Goal: Navigation & Orientation: Find specific page/section

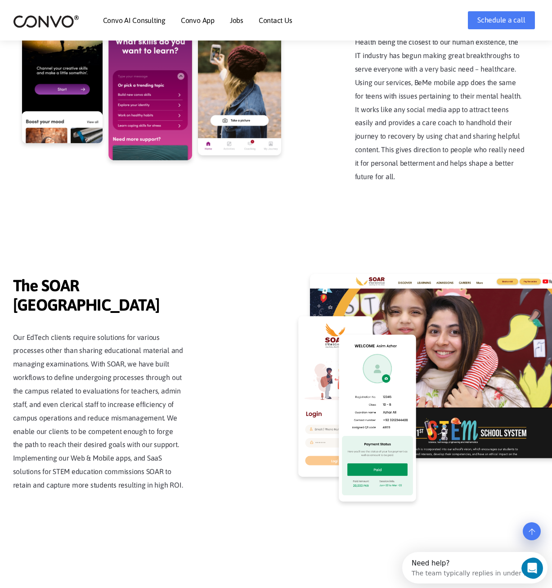
scroll to position [2112, 0]
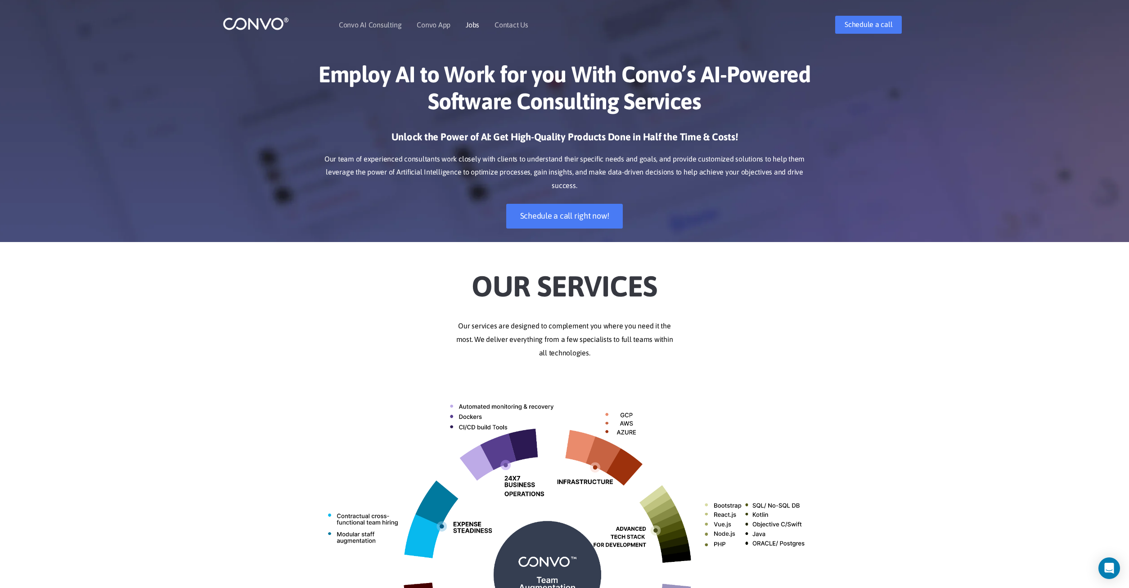
click at [471, 21] on link "Jobs" at bounding box center [473, 24] width 14 height 7
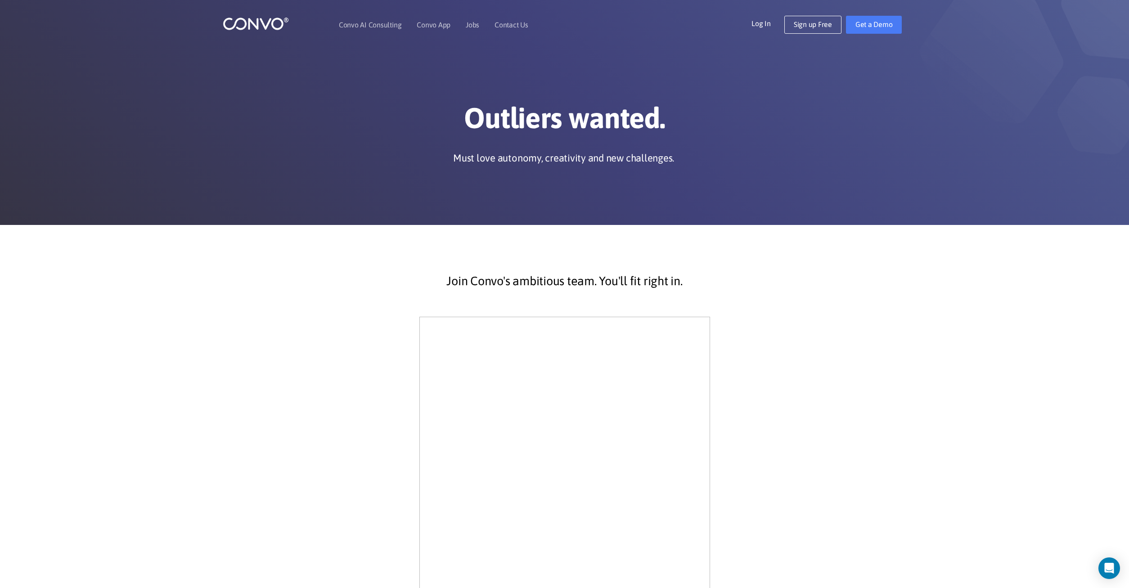
click at [913, 383] on section "Join Convo's ambitious team. You'll fit right in." at bounding box center [564, 504] width 1129 height 559
click at [379, 22] on link "Convo AI Consulting" at bounding box center [370, 24] width 63 height 7
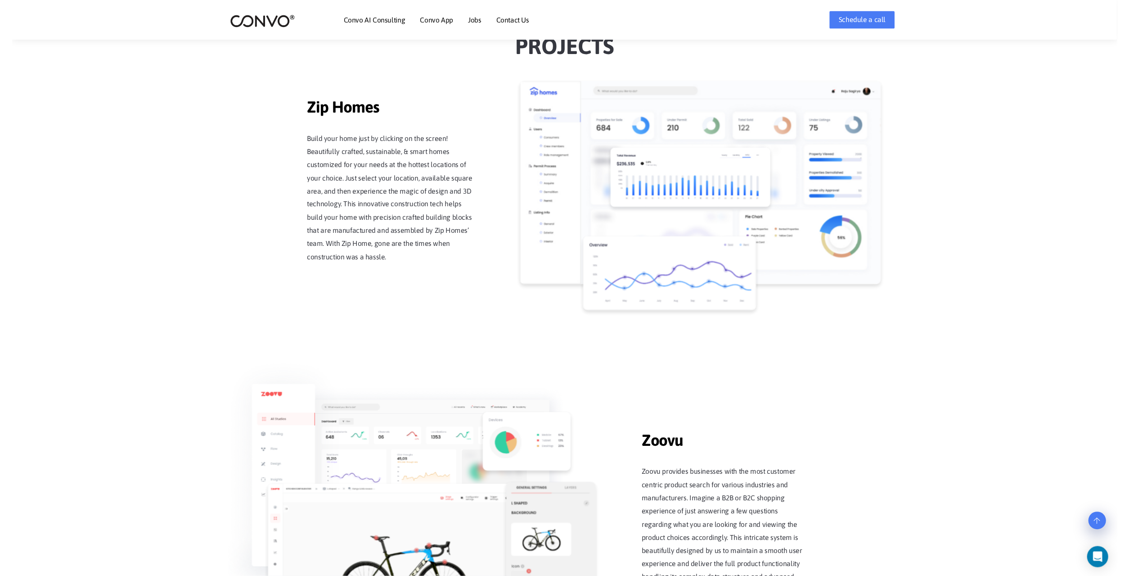
scroll to position [515, 0]
